Goal: Task Accomplishment & Management: Complete application form

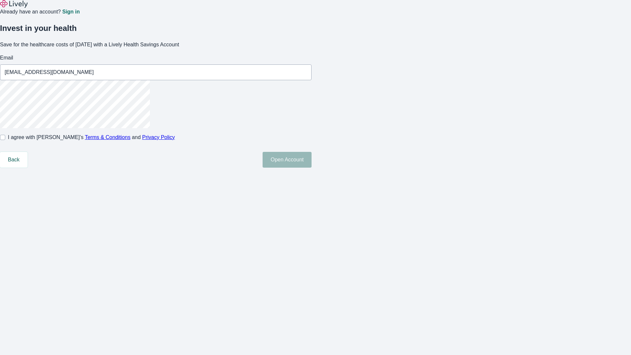
click at [5, 140] on input "I agree with Lively’s Terms & Conditions and Privacy Policy" at bounding box center [2, 137] width 5 height 5
checkbox input "true"
click at [311, 168] on button "Open Account" at bounding box center [286, 160] width 49 height 16
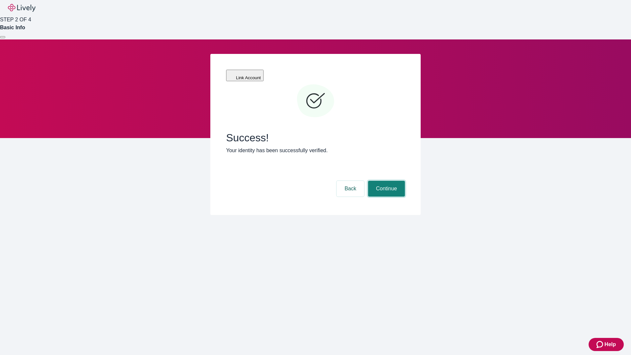
click at [385, 181] on button "Continue" at bounding box center [386, 189] width 37 height 16
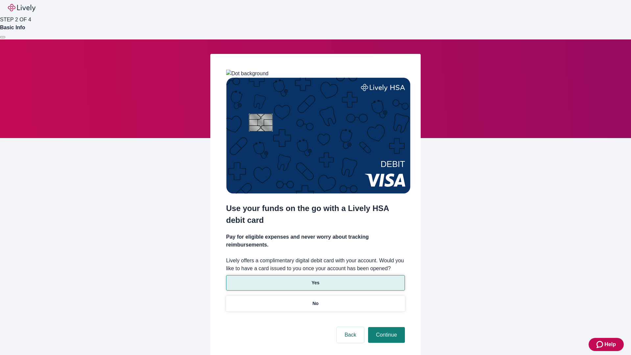
click at [315, 279] on p "Yes" at bounding box center [315, 282] width 8 height 7
click at [385, 327] on button "Continue" at bounding box center [386, 335] width 37 height 16
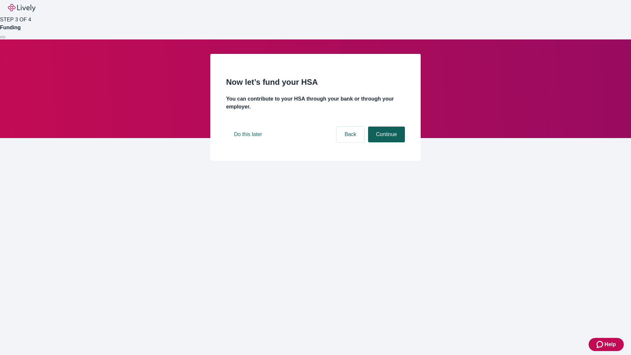
click at [385, 142] on button "Continue" at bounding box center [386, 134] width 37 height 16
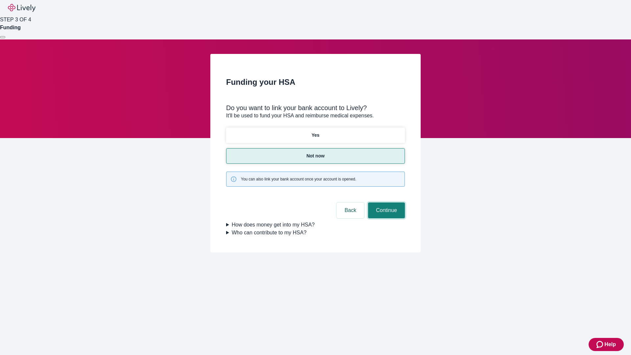
click at [385, 202] on button "Continue" at bounding box center [386, 210] width 37 height 16
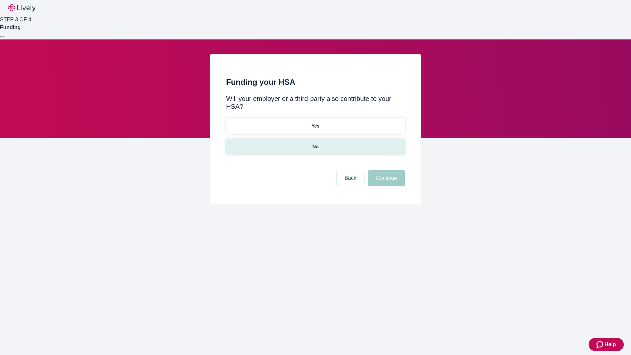
click at [315, 143] on p "No" at bounding box center [315, 146] width 6 height 7
click at [385, 170] on button "Continue" at bounding box center [386, 178] width 37 height 16
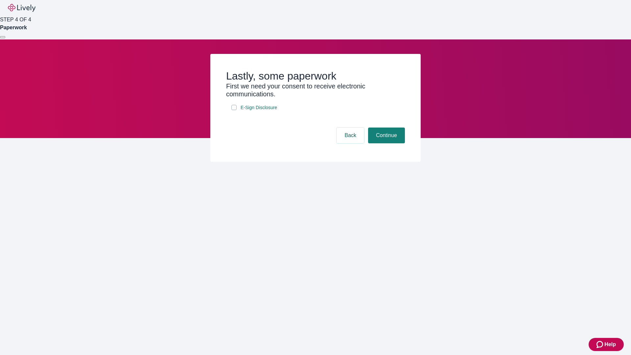
click at [234, 110] on input "E-Sign Disclosure" at bounding box center [233, 107] width 5 height 5
checkbox input "true"
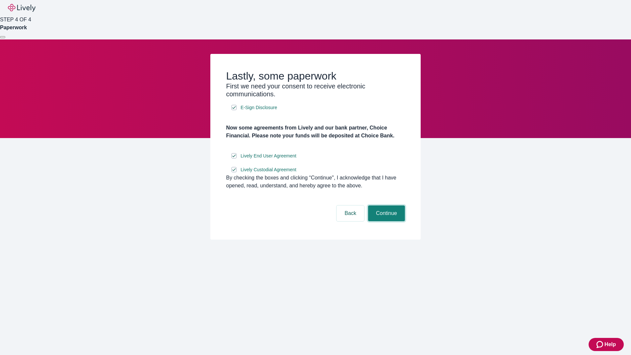
click at [385, 221] on button "Continue" at bounding box center [386, 213] width 37 height 16
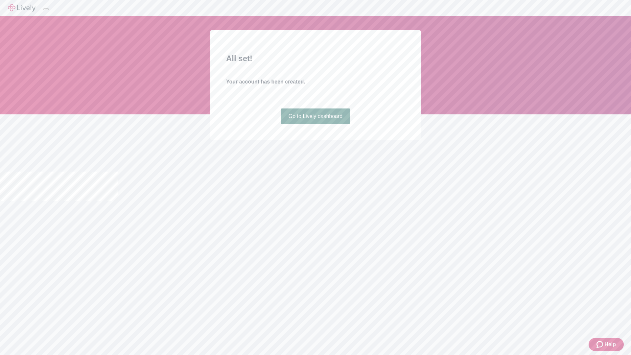
click at [315, 124] on link "Go to Lively dashboard" at bounding box center [316, 116] width 70 height 16
